Goal: Feedback & Contribution: Submit feedback/report problem

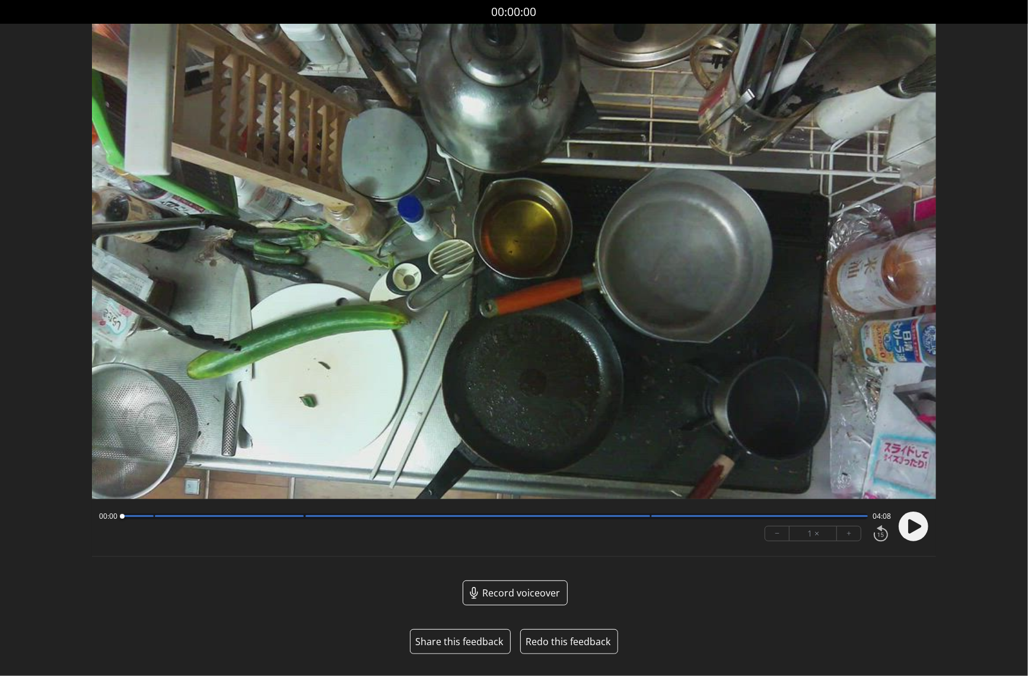
click at [462, 646] on button "Share this feedback" at bounding box center [459, 641] width 88 height 14
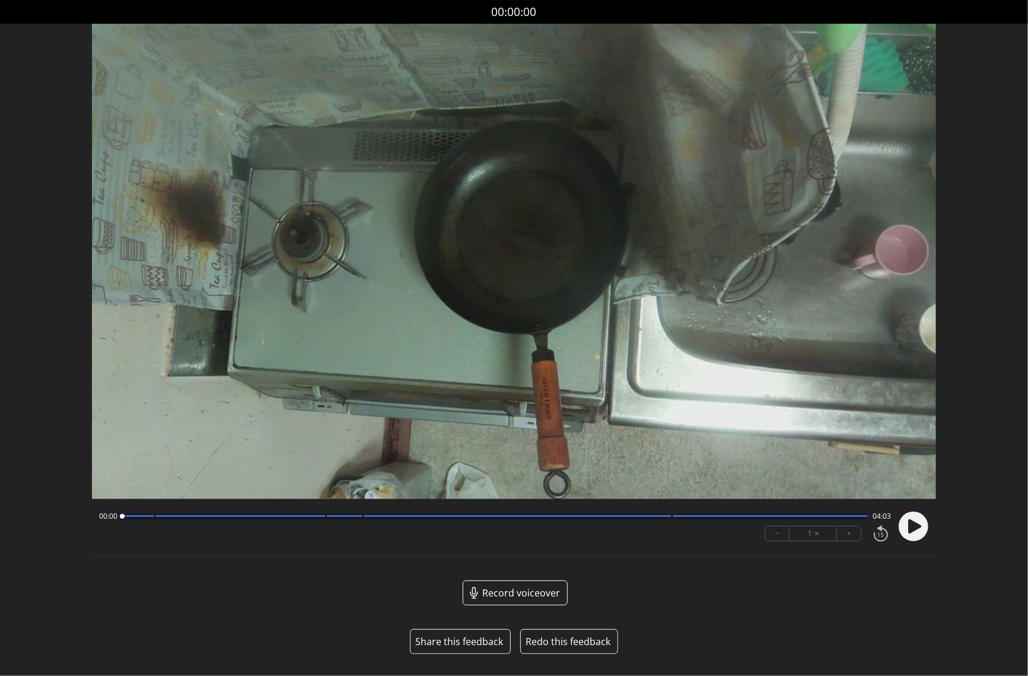
click at [466, 639] on button "Share this feedback" at bounding box center [459, 641] width 88 height 14
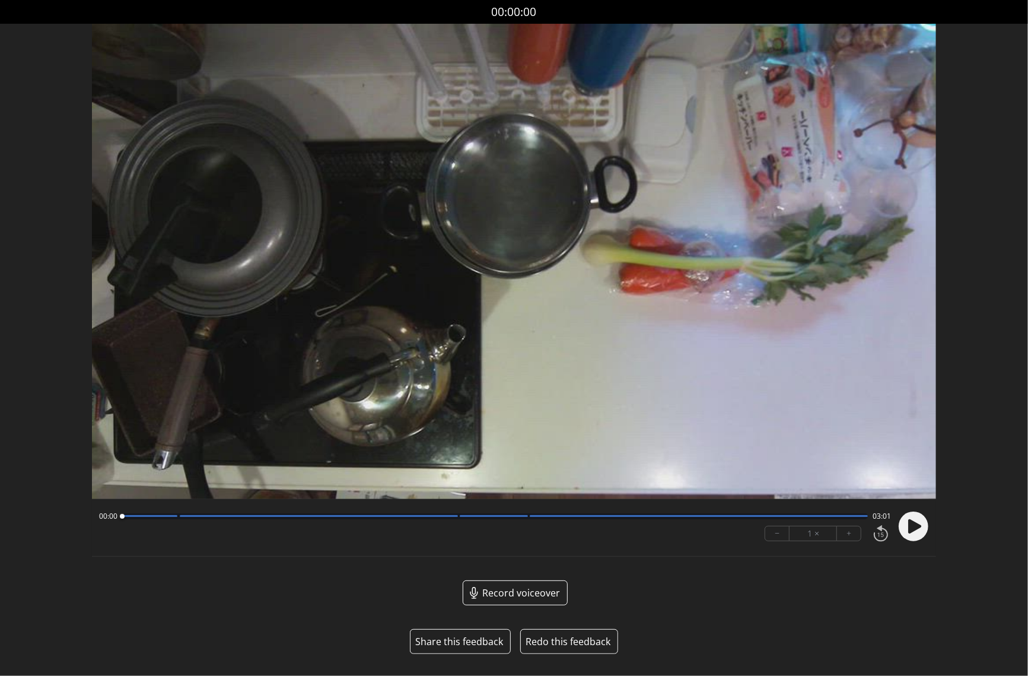
click at [455, 639] on button "Share this feedback" at bounding box center [459, 641] width 88 height 14
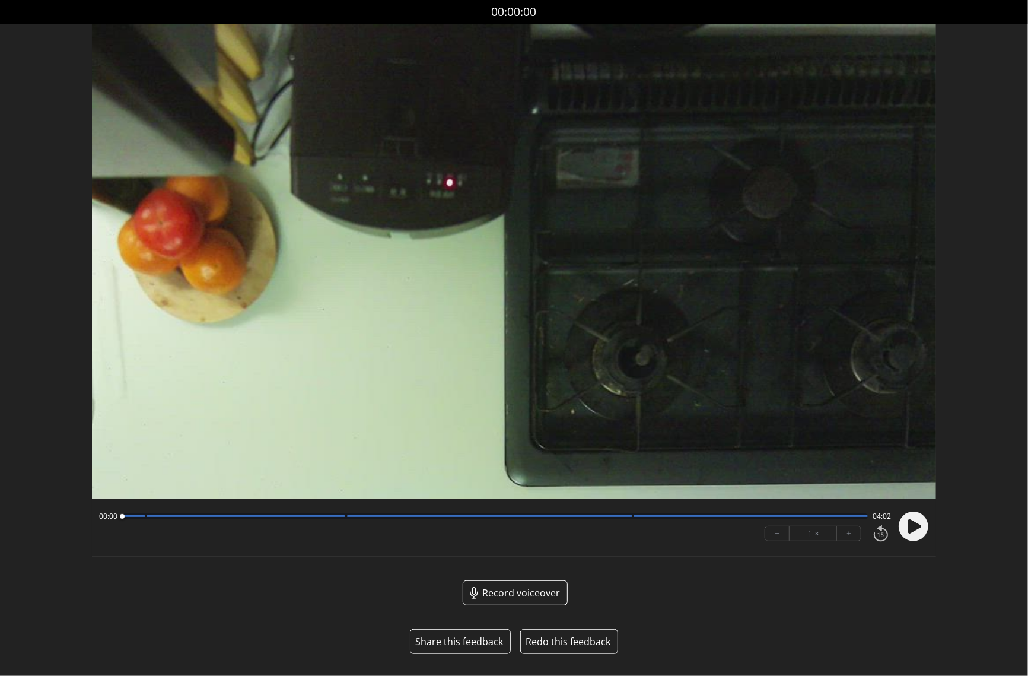
click at [482, 638] on button "Share this feedback" at bounding box center [459, 641] width 88 height 14
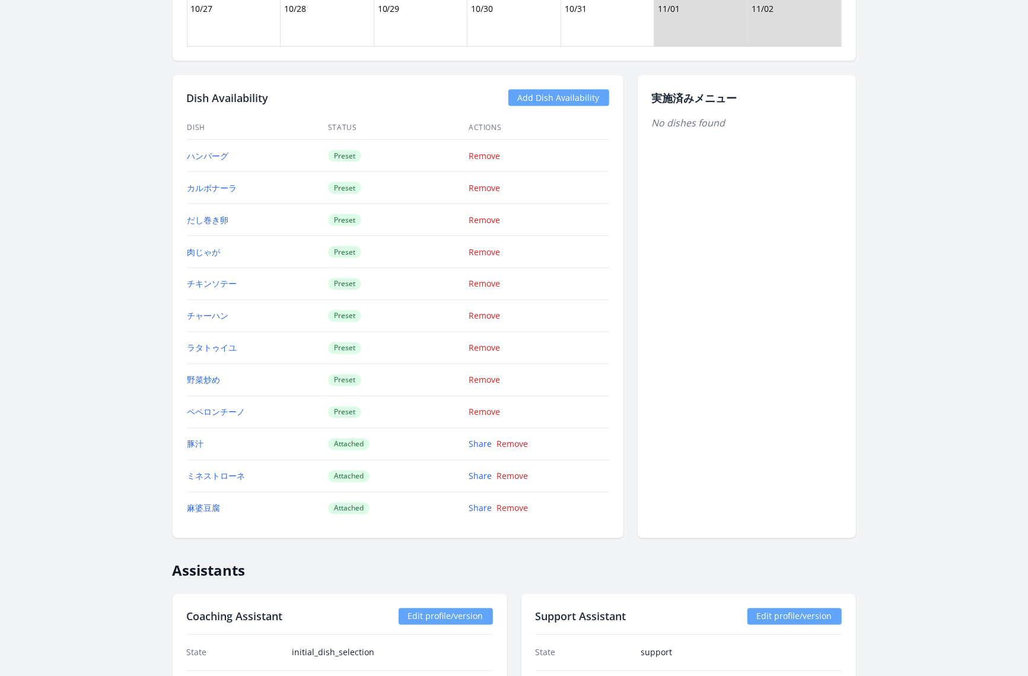
scroll to position [1334, 0]
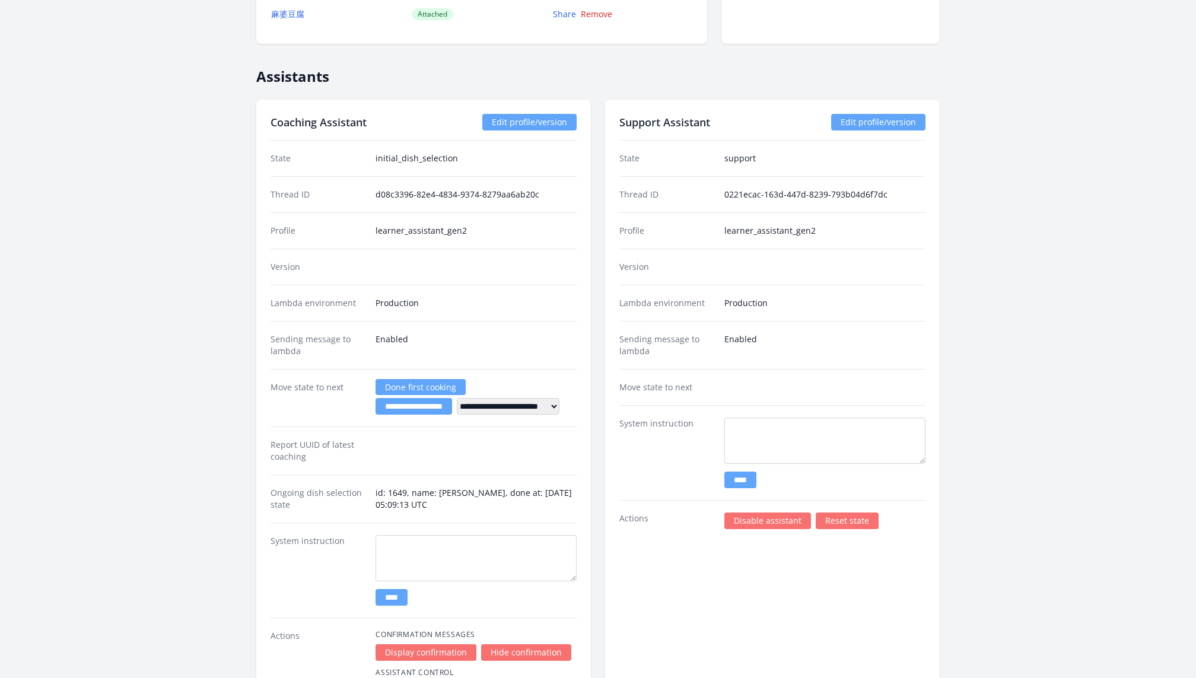
scroll to position [1759, 0]
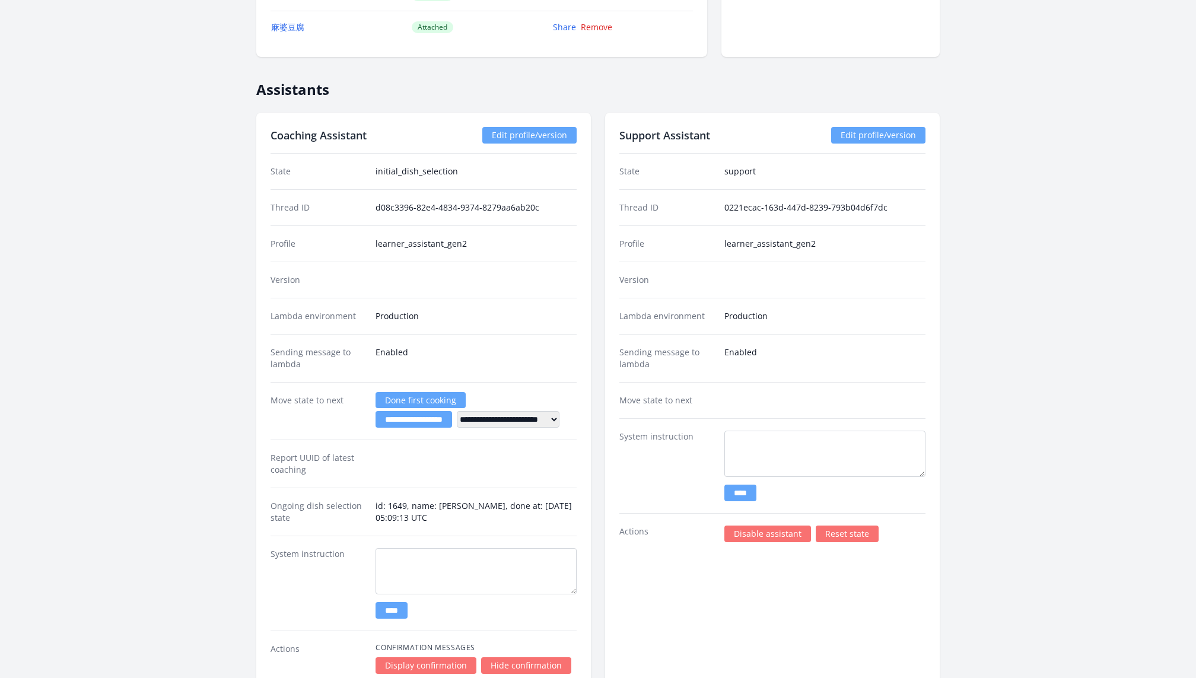
drag, startPoint x: 630, startPoint y: 429, endPoint x: 710, endPoint y: 428, distance: 79.5
click at [710, 431] on dt "System instruction" at bounding box center [668, 466] width 96 height 71
click at [745, 441] on textarea at bounding box center [825, 454] width 201 height 46
drag, startPoint x: 617, startPoint y: 431, endPoint x: 695, endPoint y: 433, distance: 78.3
click at [695, 433] on div "Support Assistant Edit profile/version State support Thread ID 0221ecac-163d-44…" at bounding box center [772, 420] width 335 height 614
